Goal: Transaction & Acquisition: Purchase product/service

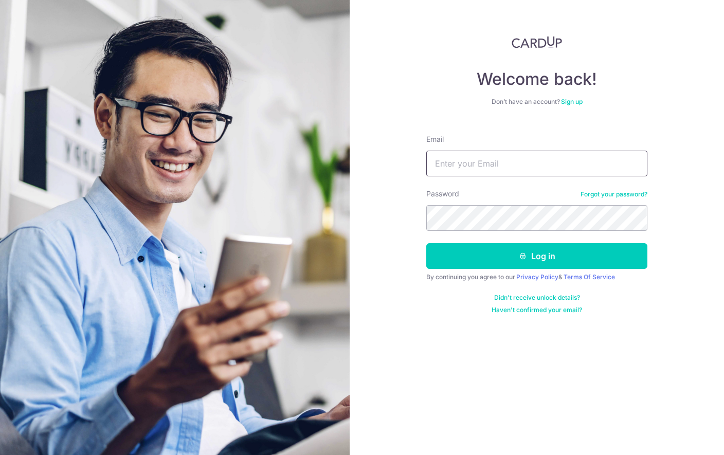
type input "wbcheok@gmail.com"
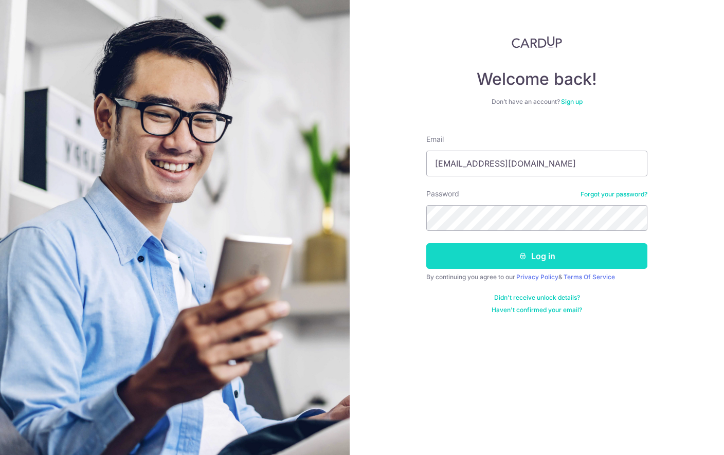
click at [522, 249] on button "Log in" at bounding box center [537, 256] width 221 height 26
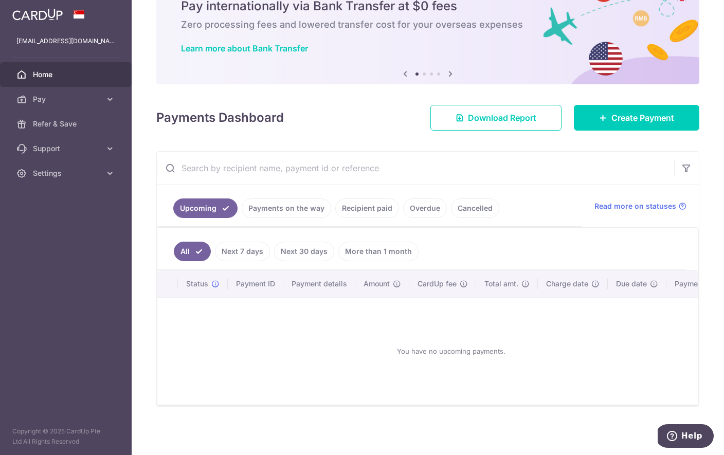
scroll to position [70, 0]
click at [649, 124] on span "Create Payment" at bounding box center [643, 118] width 63 height 12
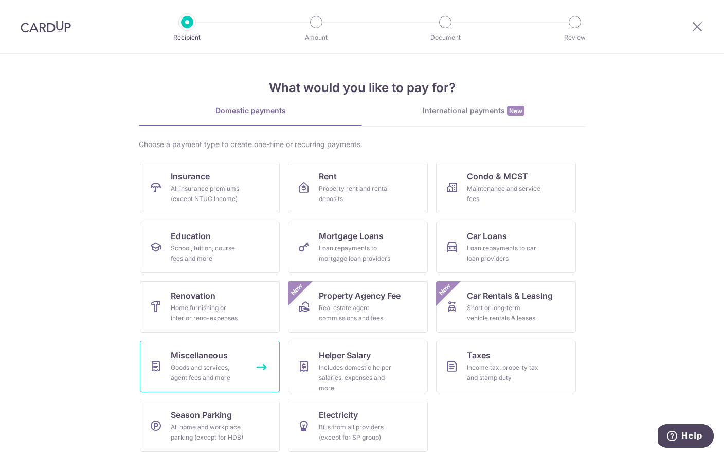
click at [246, 364] on link "Miscellaneous Goods and services, agent fees and more" at bounding box center [210, 366] width 140 height 51
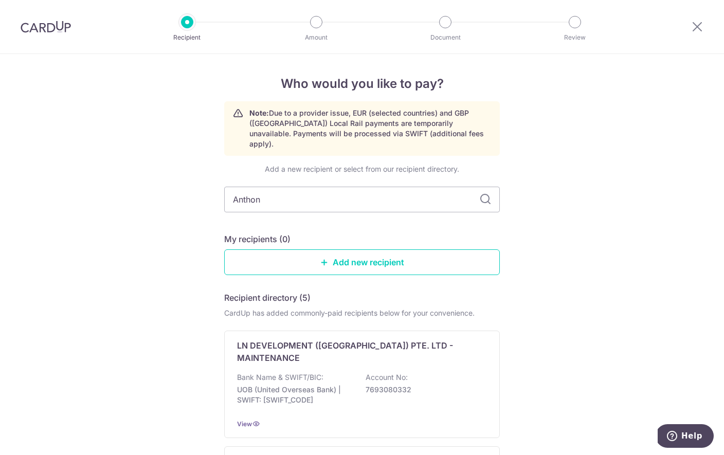
type input "Anthony"
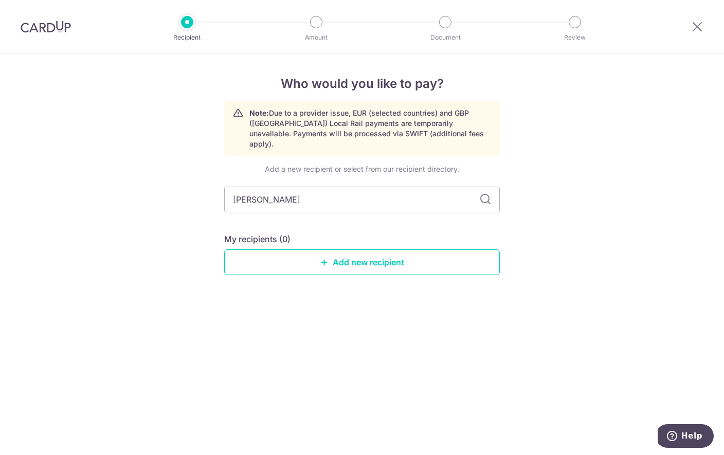
type input "Anthony"
type input "Anthony law"
click at [485, 187] on input "Anthony law" at bounding box center [362, 200] width 276 height 26
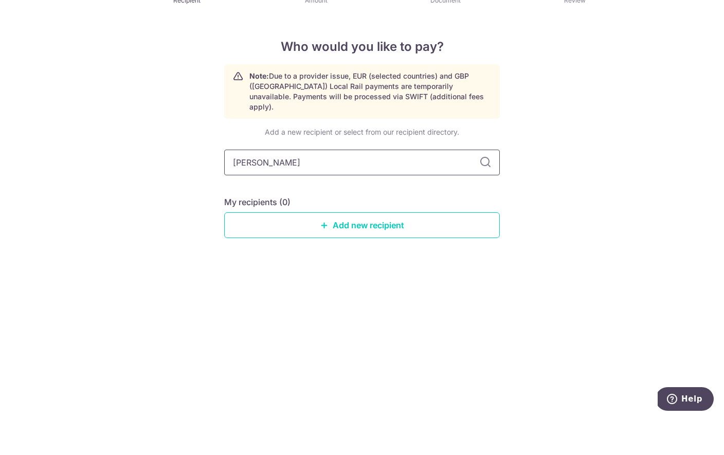
scroll to position [19, 0]
click at [379, 250] on link "Add new recipient" at bounding box center [362, 263] width 276 height 26
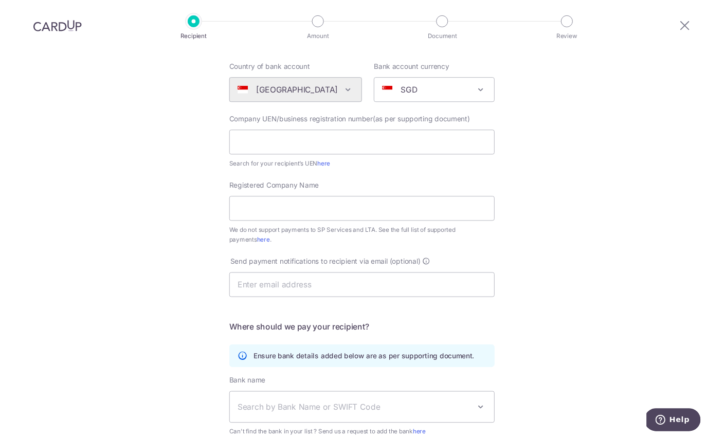
scroll to position [104, 0]
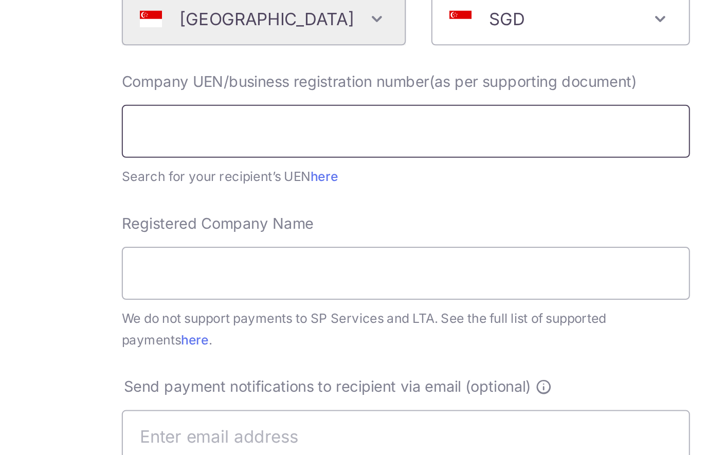
click at [224, 132] on input "text" at bounding box center [362, 145] width 276 height 26
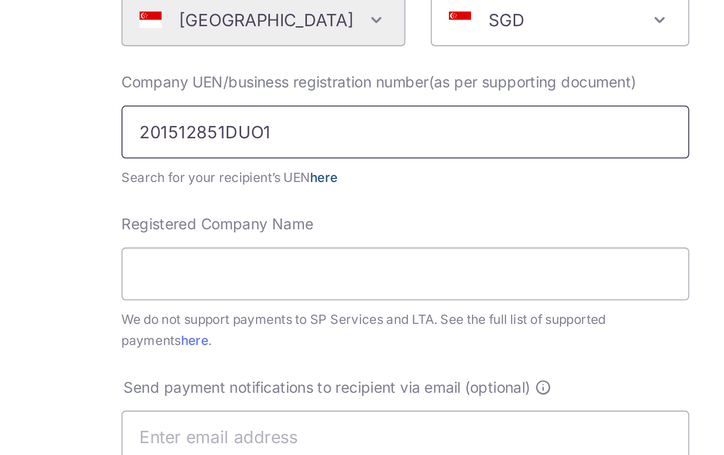
type input "201512851DUO1"
click at [316, 163] on link "here" at bounding box center [322, 167] width 13 height 8
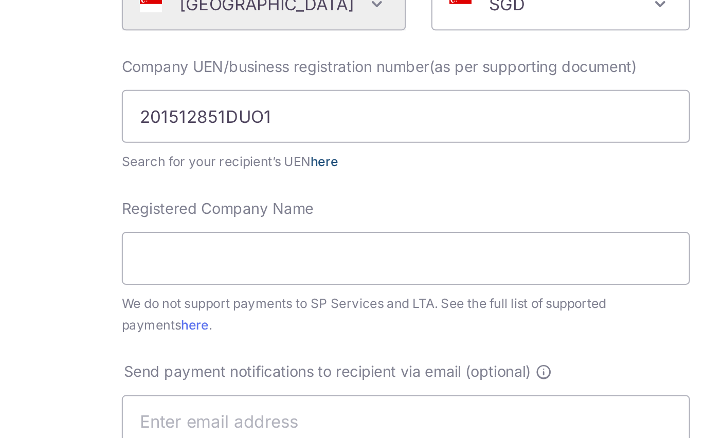
scroll to position [113, 0]
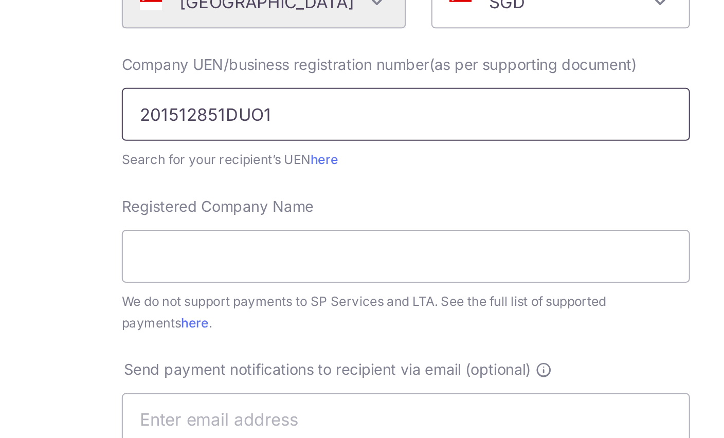
click at [224, 123] on input "201512851DUO1" at bounding box center [362, 136] width 276 height 26
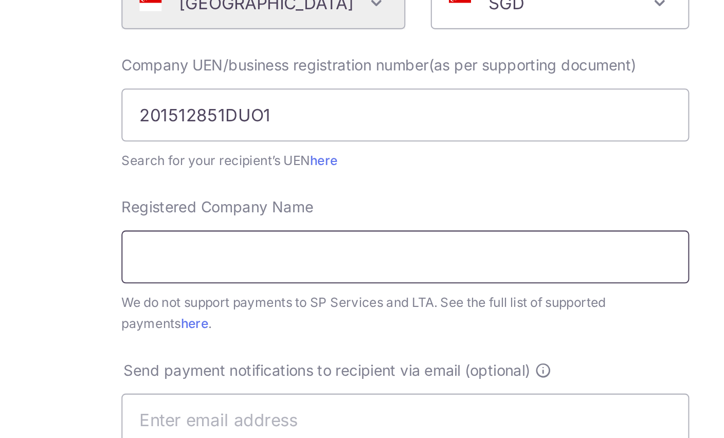
click at [224, 192] on input "Registered Company Name" at bounding box center [362, 205] width 276 height 26
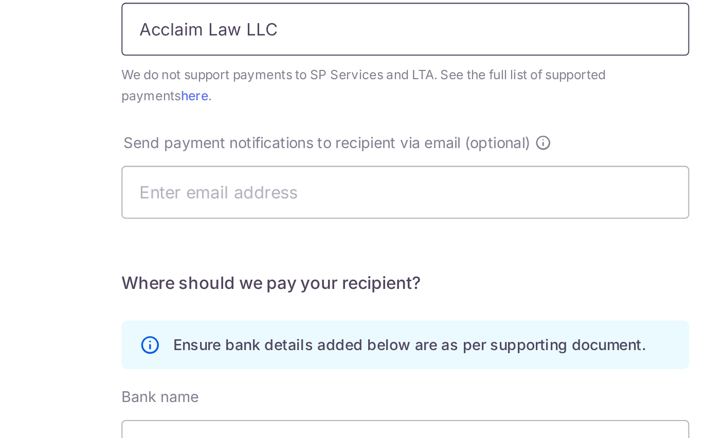
scroll to position [222, 0]
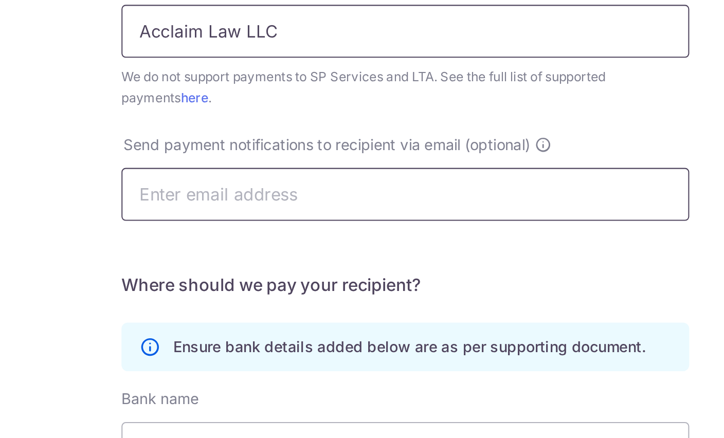
type input "Acclaim Law LLC"
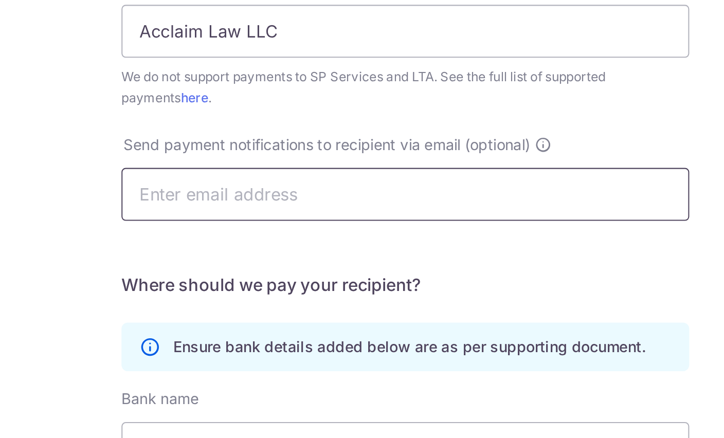
click at [224, 162] on input "text" at bounding box center [362, 175] width 276 height 26
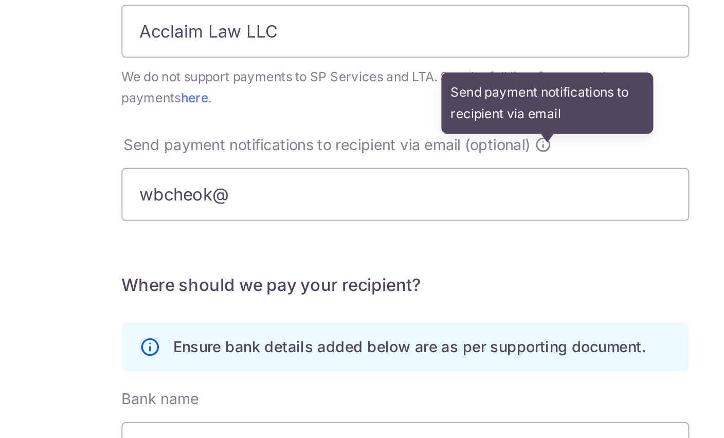
click at [425, 147] on icon at bounding box center [429, 151] width 8 height 8
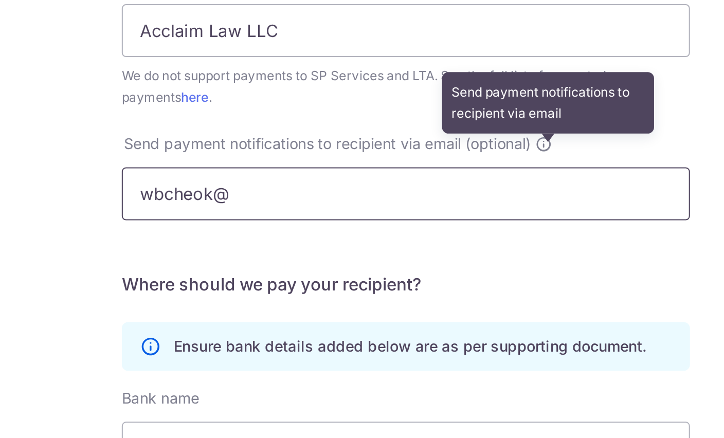
click at [224, 162] on input "wbcheok@" at bounding box center [362, 175] width 276 height 26
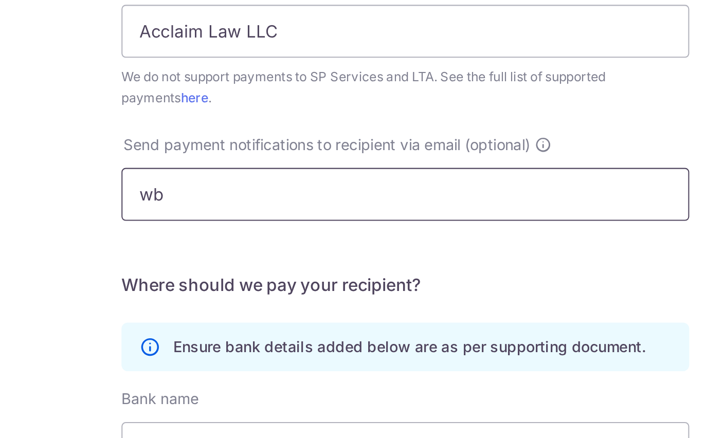
type input "w"
type input "I"
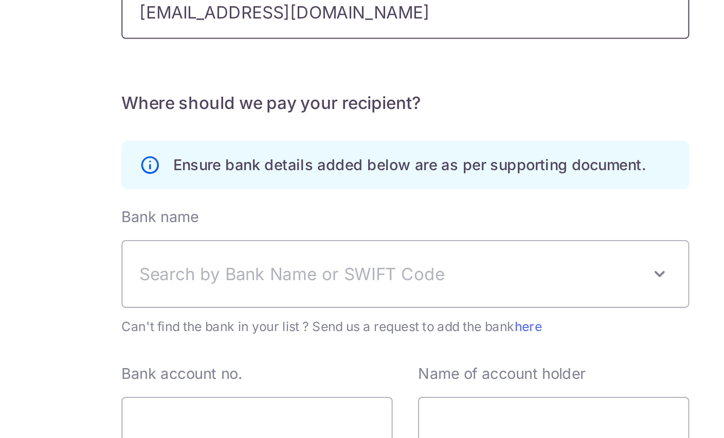
type input "Imah@alcorp.com.sg"
click at [233, 296] on span "Search by Bank Name or SWIFT Code" at bounding box center [354, 302] width 242 height 12
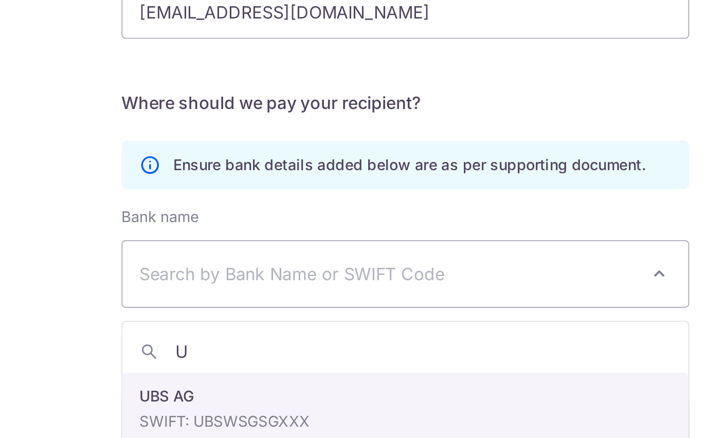
type input "UO"
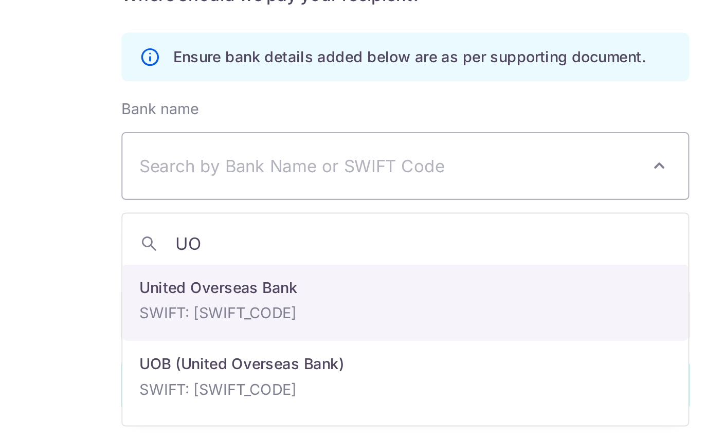
select select "23668"
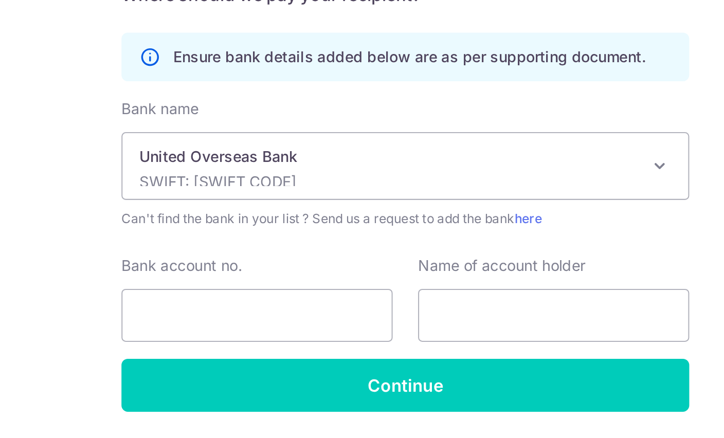
scroll to position [13, 0]
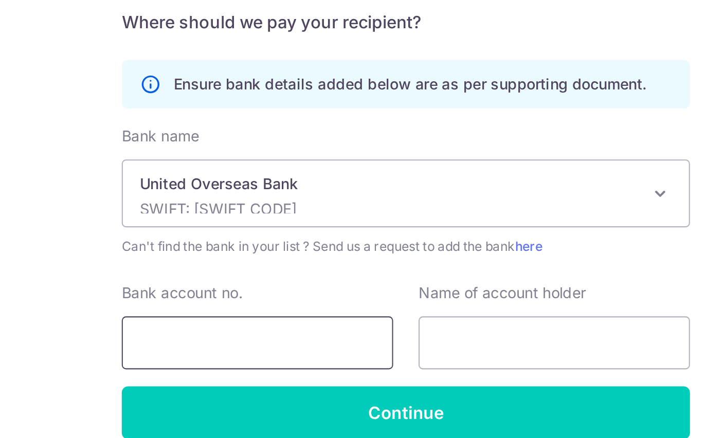
click at [224, 362] on input "Bank account no." at bounding box center [290, 375] width 132 height 26
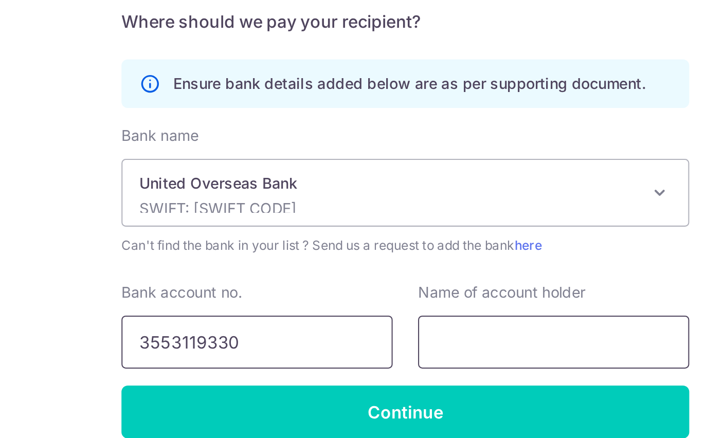
type input "3553119330"
click at [368, 362] on input "text" at bounding box center [434, 375] width 132 height 26
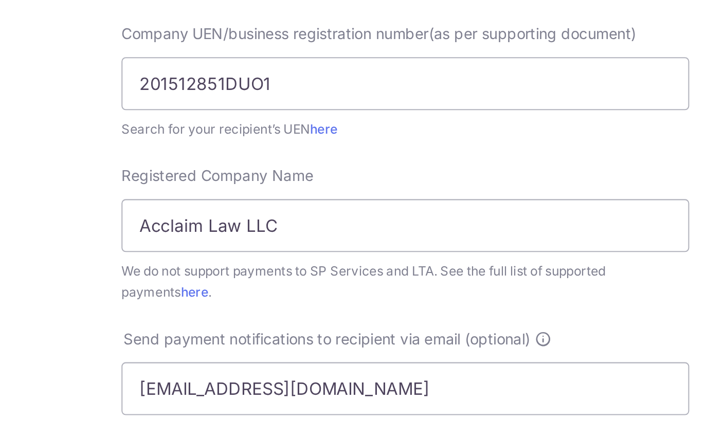
scroll to position [0, 0]
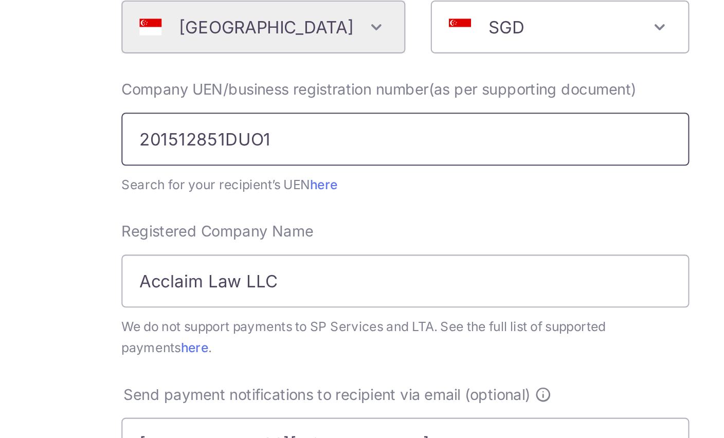
type input "Acclaim Law LLC"
click at [224, 236] on input "201512851DUO1" at bounding box center [362, 249] width 276 height 26
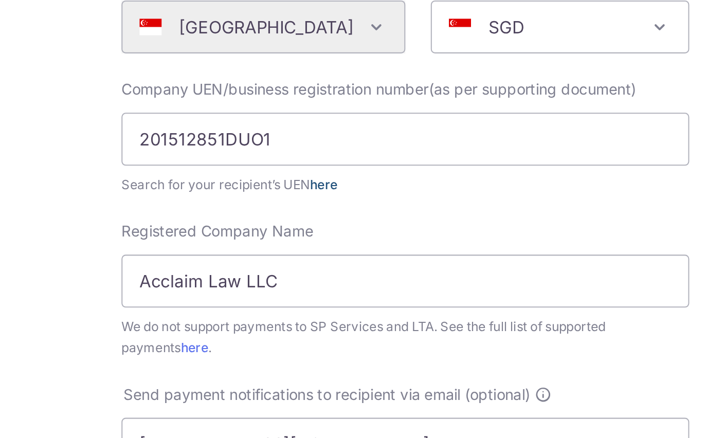
click at [316, 267] on link "here" at bounding box center [322, 271] width 13 height 8
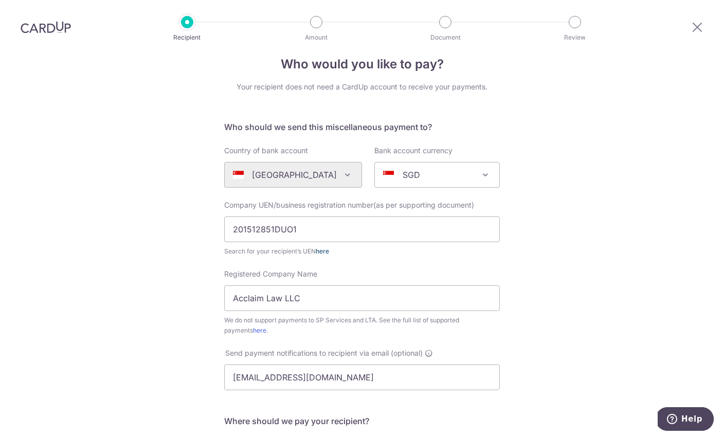
scroll to position [20, 0]
click at [325, 216] on input "201512851DUO1" at bounding box center [362, 229] width 276 height 26
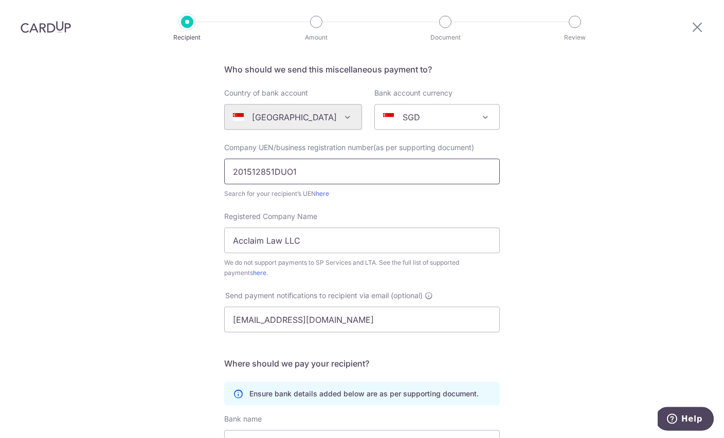
scroll to position [79, 0]
click at [331, 157] on input "201512851DUO1" at bounding box center [362, 170] width 276 height 26
type input "2"
paste input "201512851D"
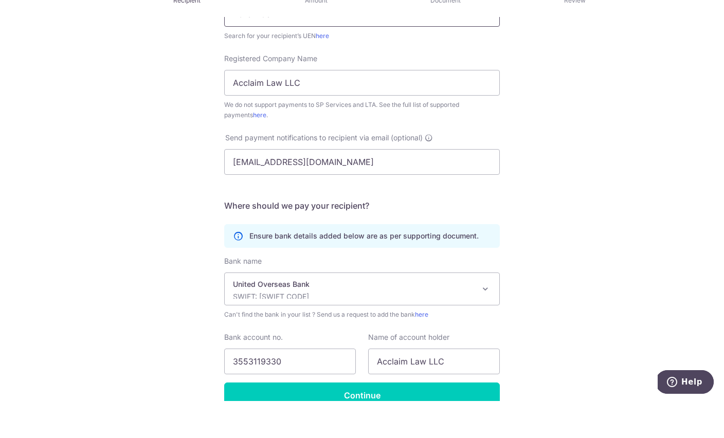
scroll to position [205, 0]
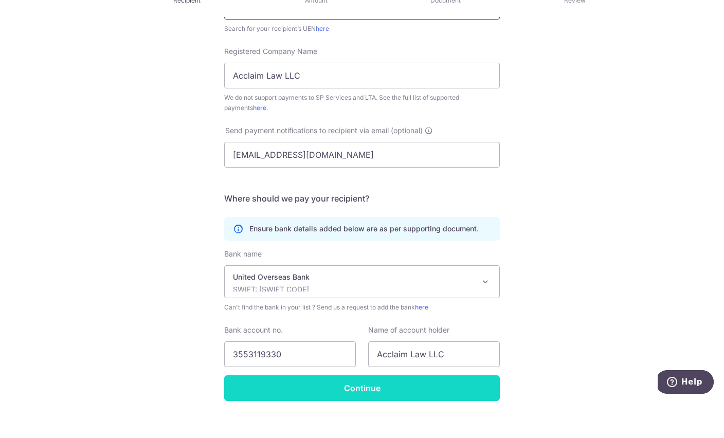
type input "201512851D"
click at [415, 413] on input "Continue" at bounding box center [362, 426] width 276 height 26
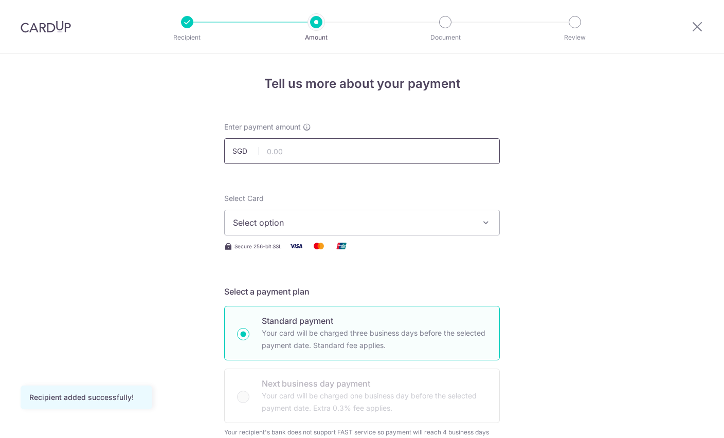
click at [336, 151] on input "text" at bounding box center [362, 151] width 276 height 26
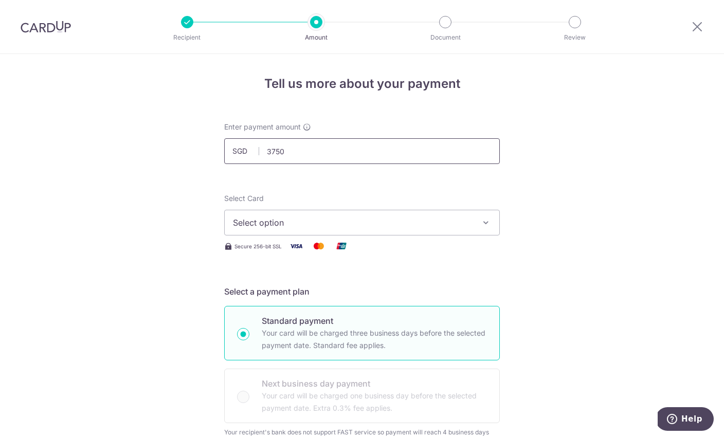
type input "3,750.00"
